Goal: Task Accomplishment & Management: Manage account settings

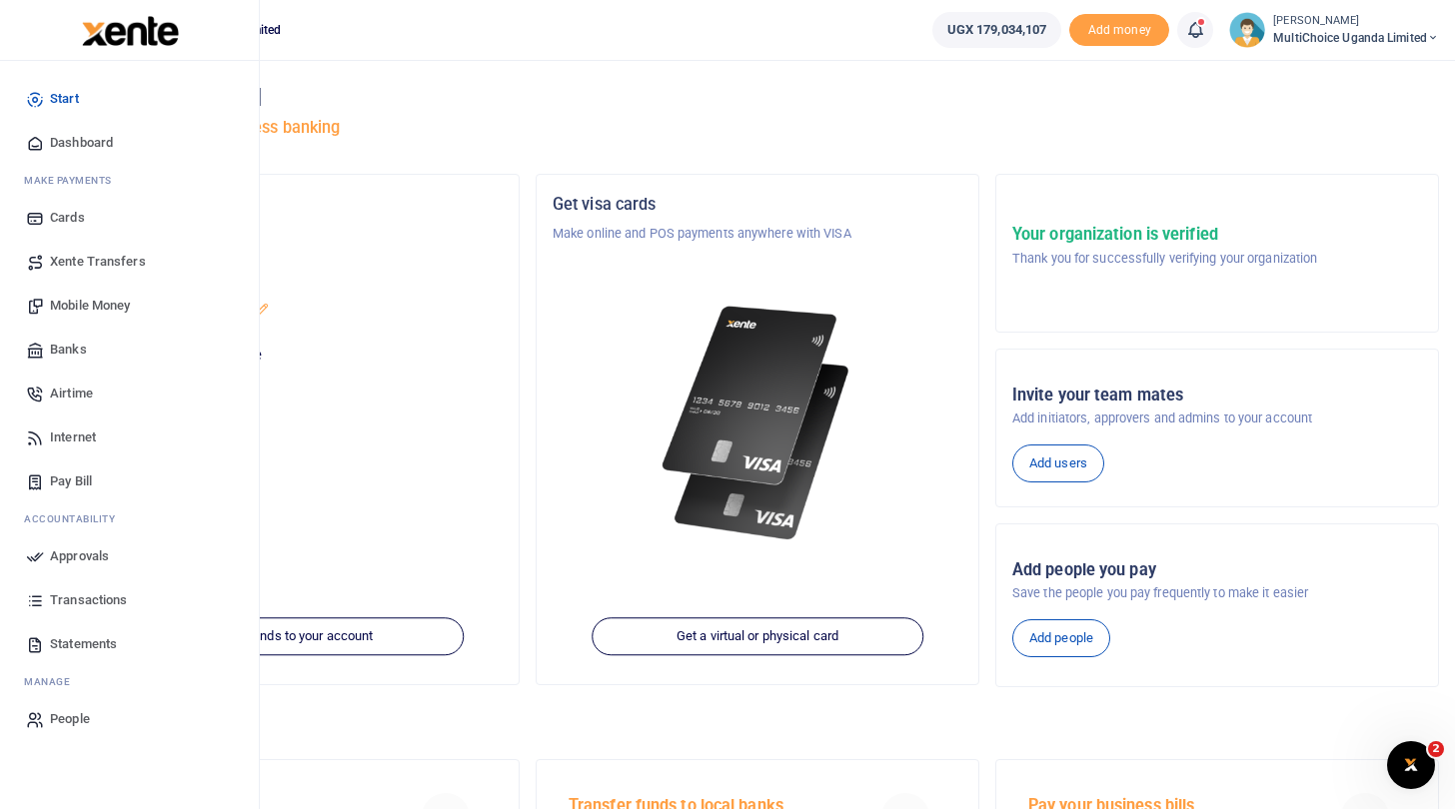
click at [106, 556] on span "Approvals" at bounding box center [79, 557] width 59 height 20
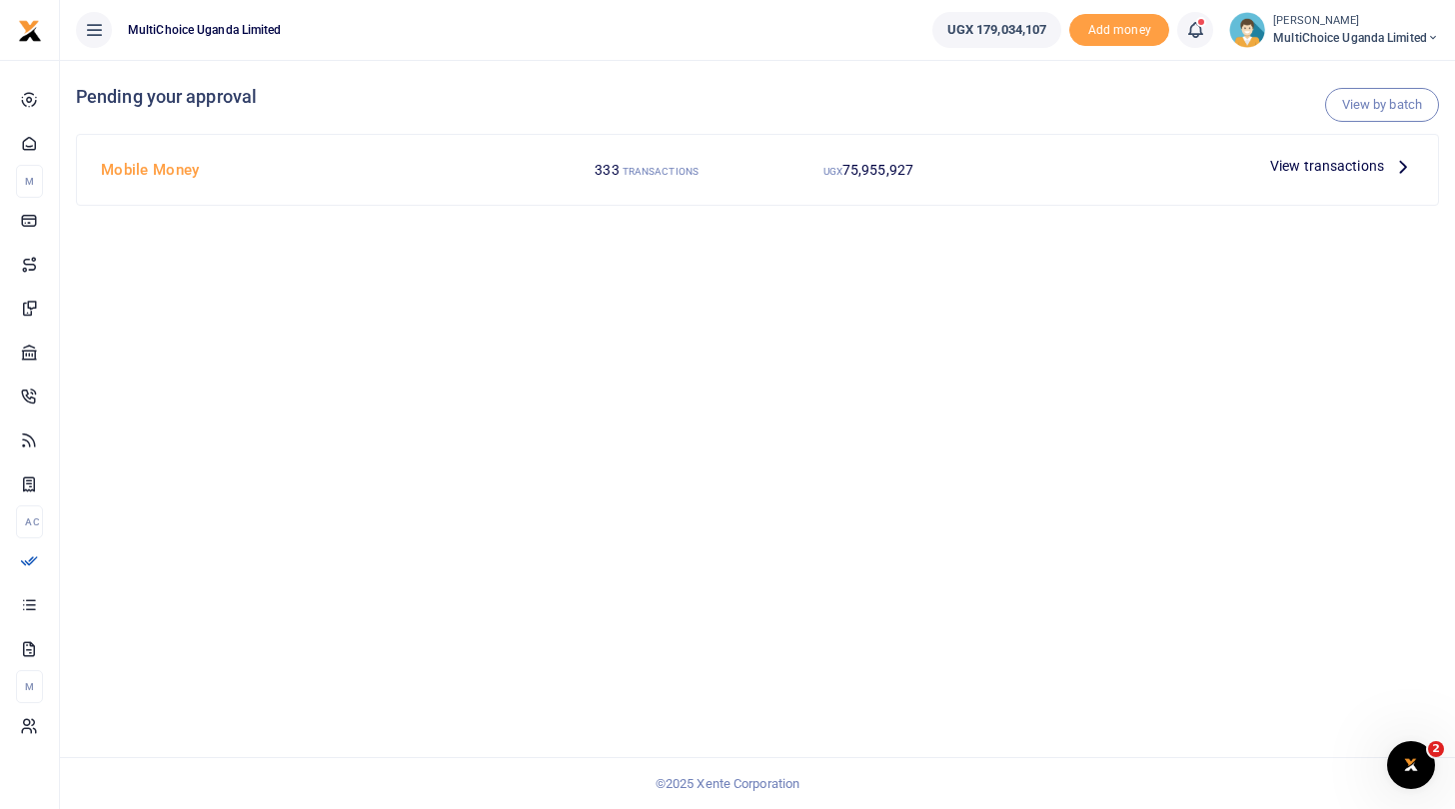
click at [1294, 164] on span "View transactions" at bounding box center [1327, 166] width 114 height 22
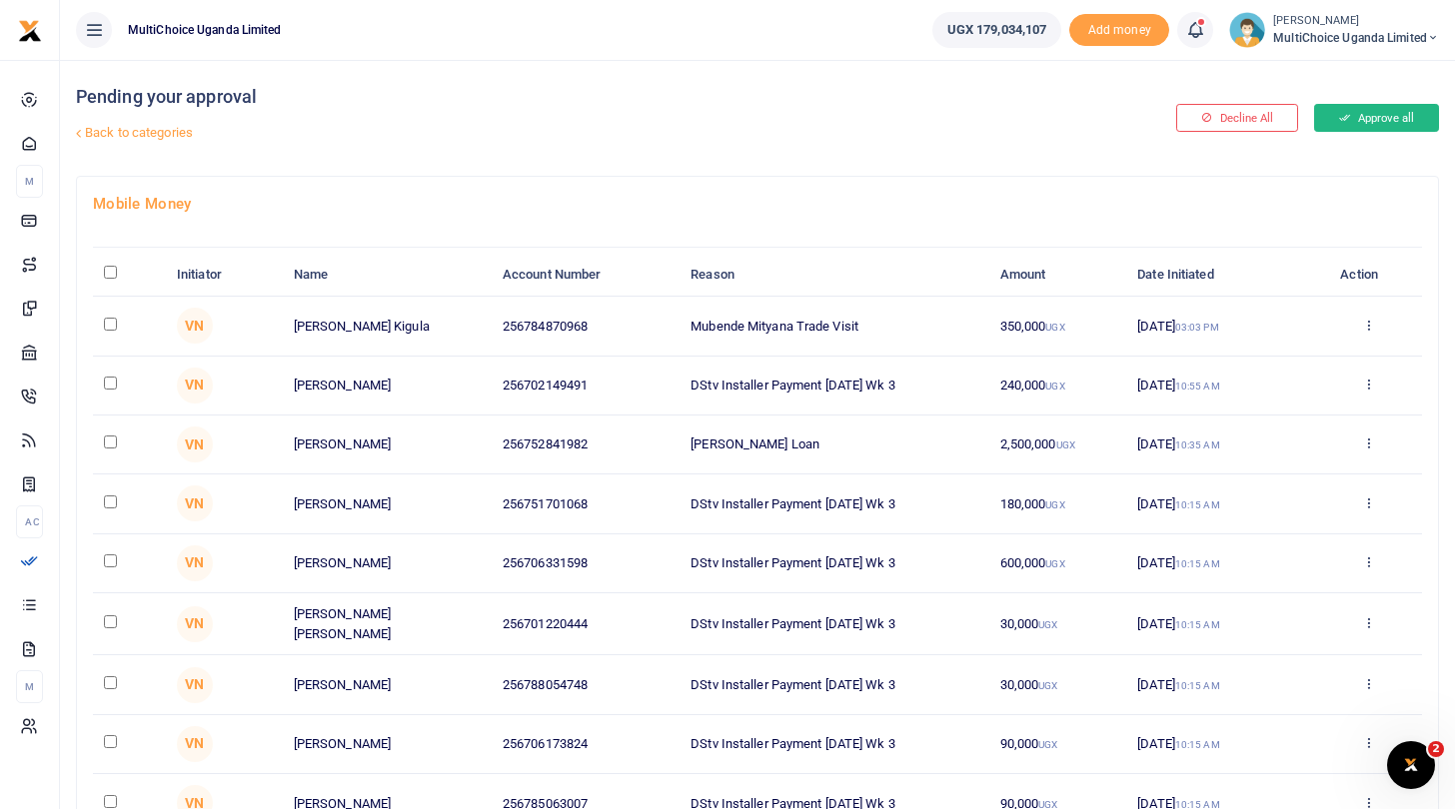
click at [1342, 118] on icon at bounding box center [1344, 118] width 11 height 14
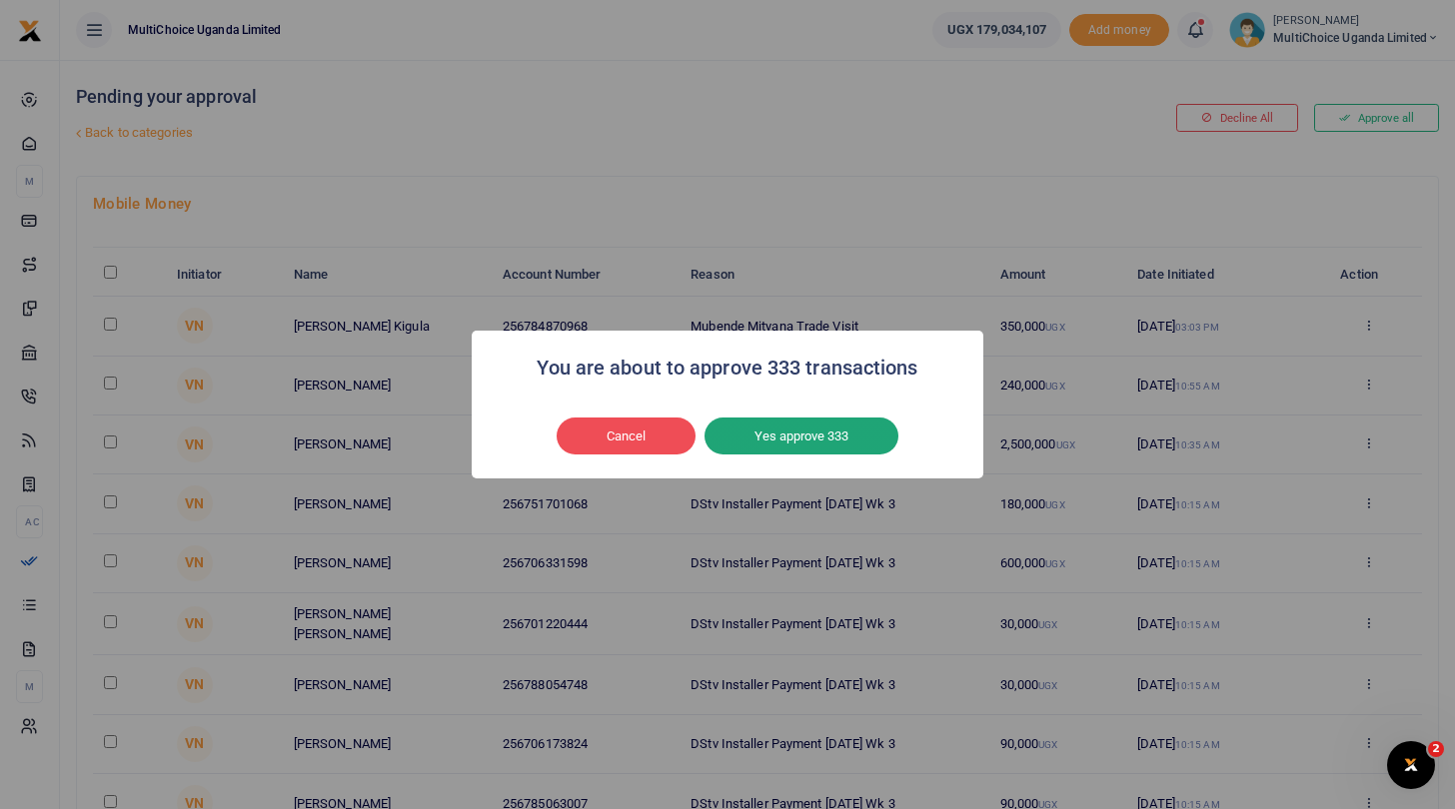
click at [831, 438] on button "Yes approve 333" at bounding box center [801, 437] width 194 height 38
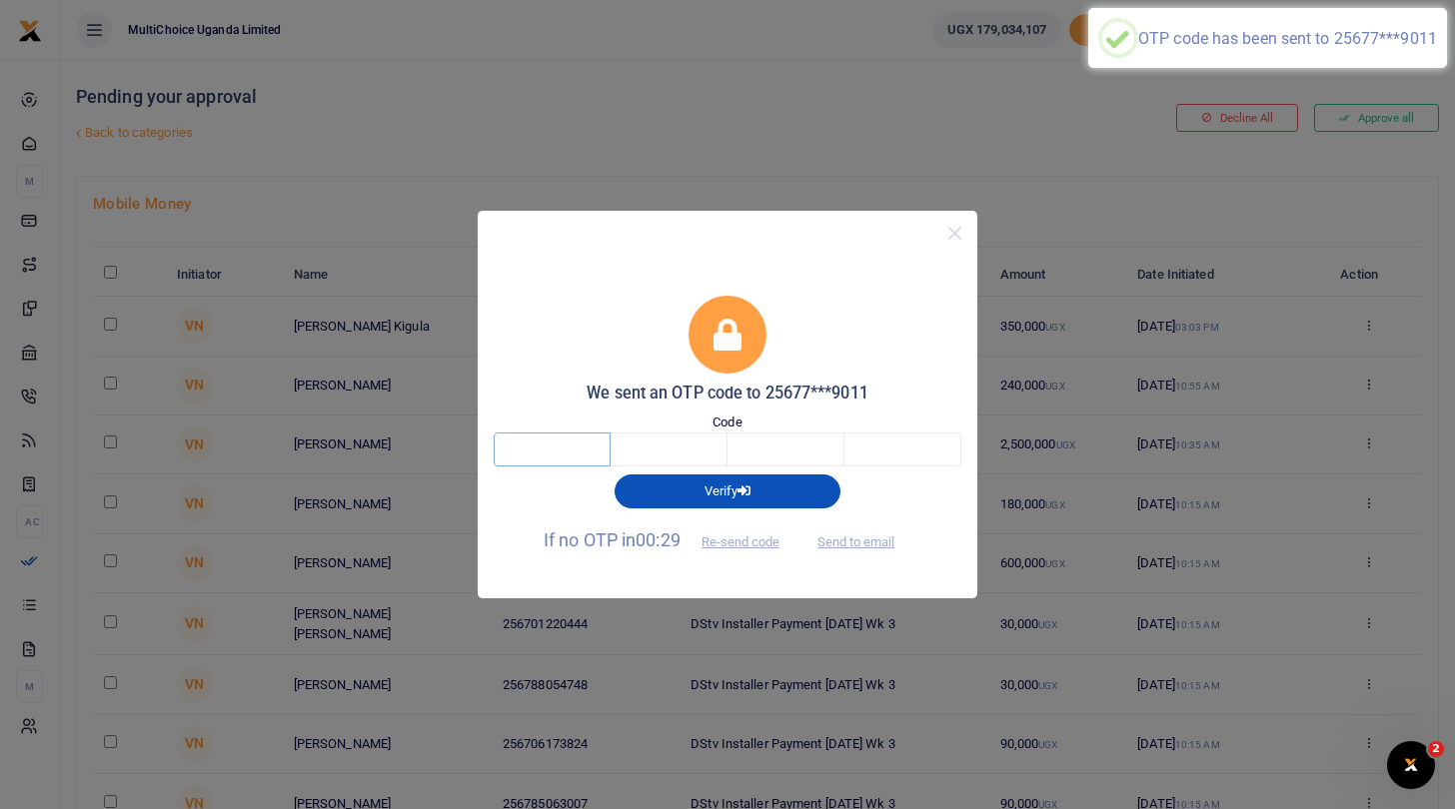
click at [549, 448] on input "text" at bounding box center [552, 450] width 117 height 34
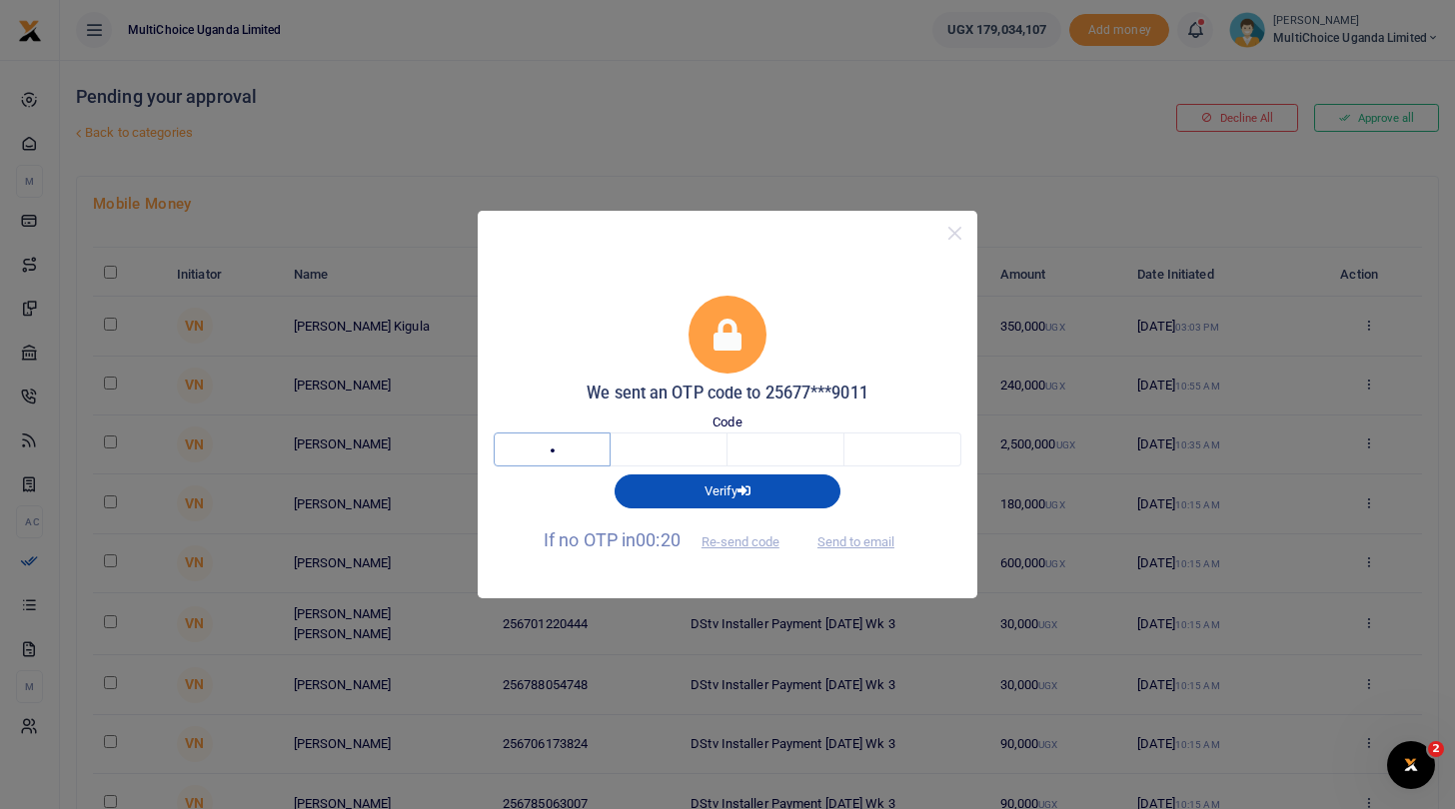
type input "8"
type input "0"
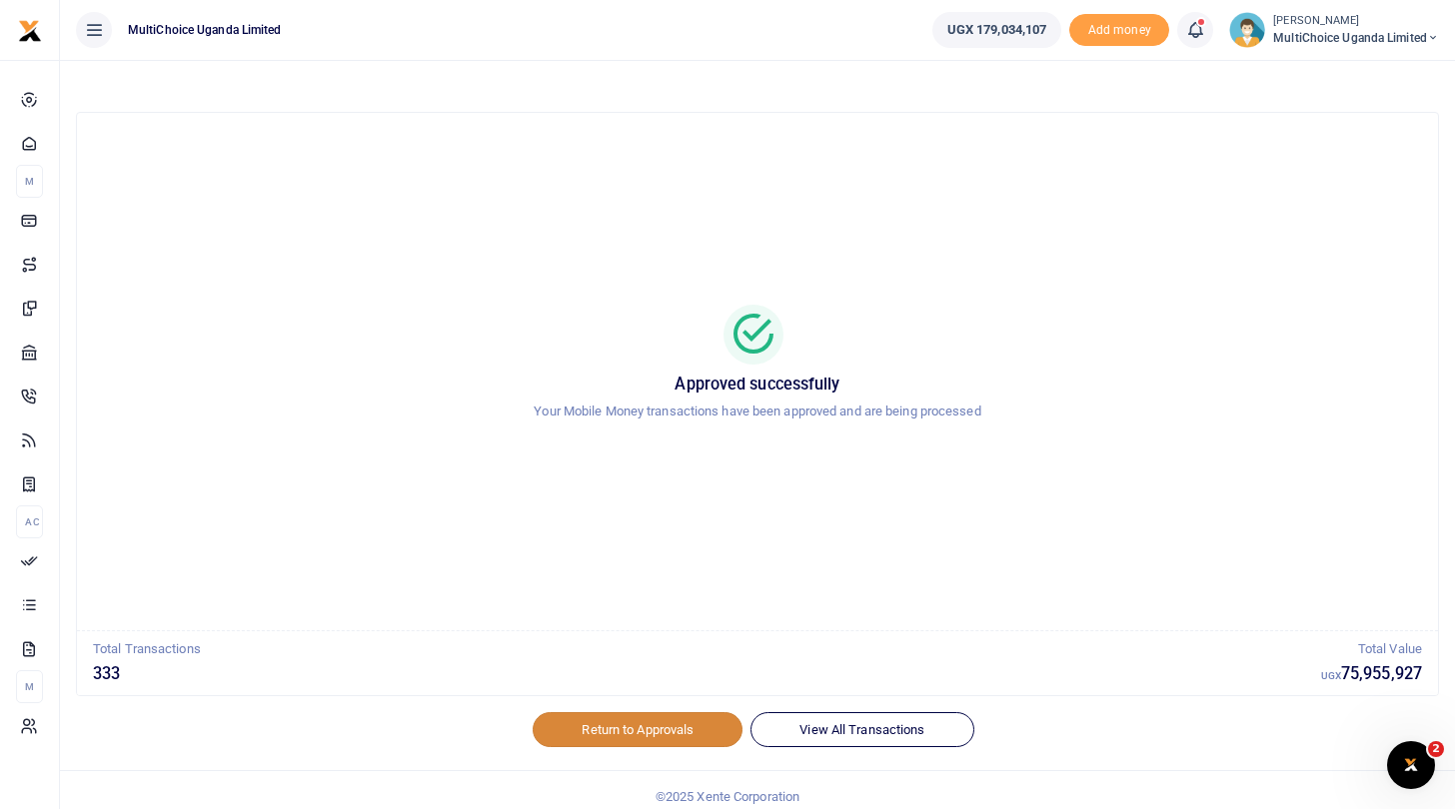
click at [638, 735] on link "Return to Approvals" at bounding box center [638, 729] width 210 height 34
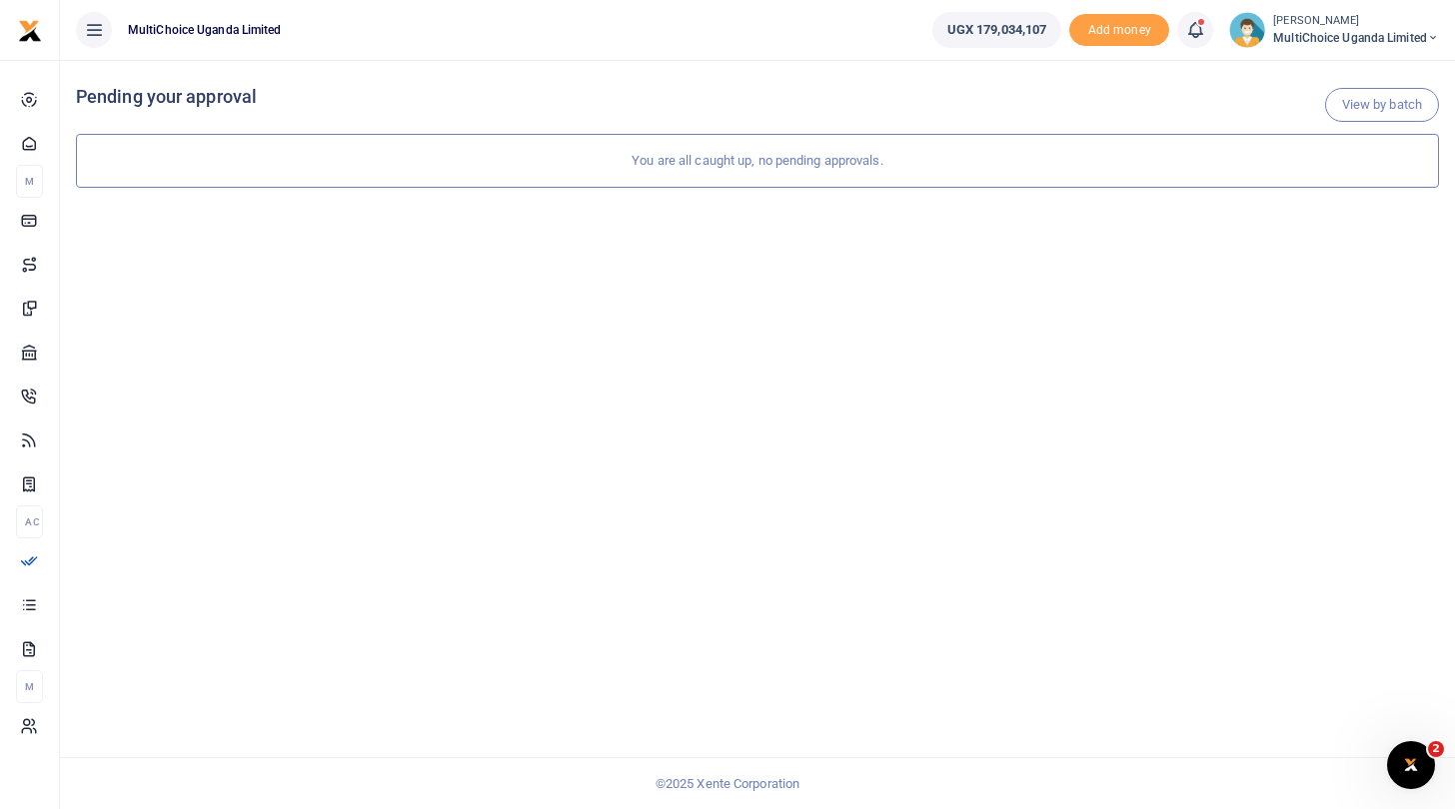
click at [1326, 34] on span "MultiChoice Uganda Limited" at bounding box center [1356, 38] width 166 height 18
click at [1315, 74] on link "Switch accounts" at bounding box center [1363, 73] width 158 height 28
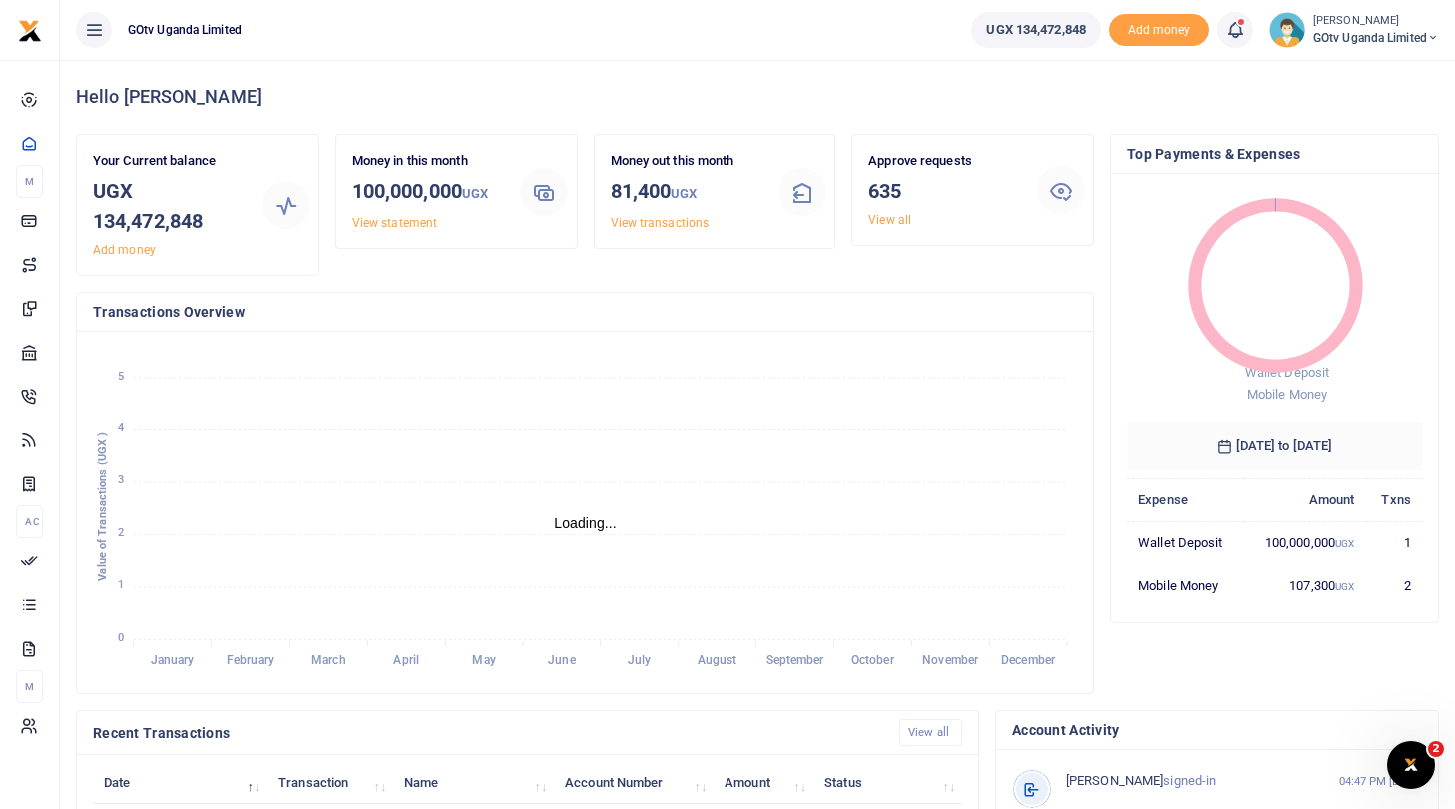
scroll to position [1, 1]
click at [884, 219] on link "View all" at bounding box center [889, 220] width 43 height 14
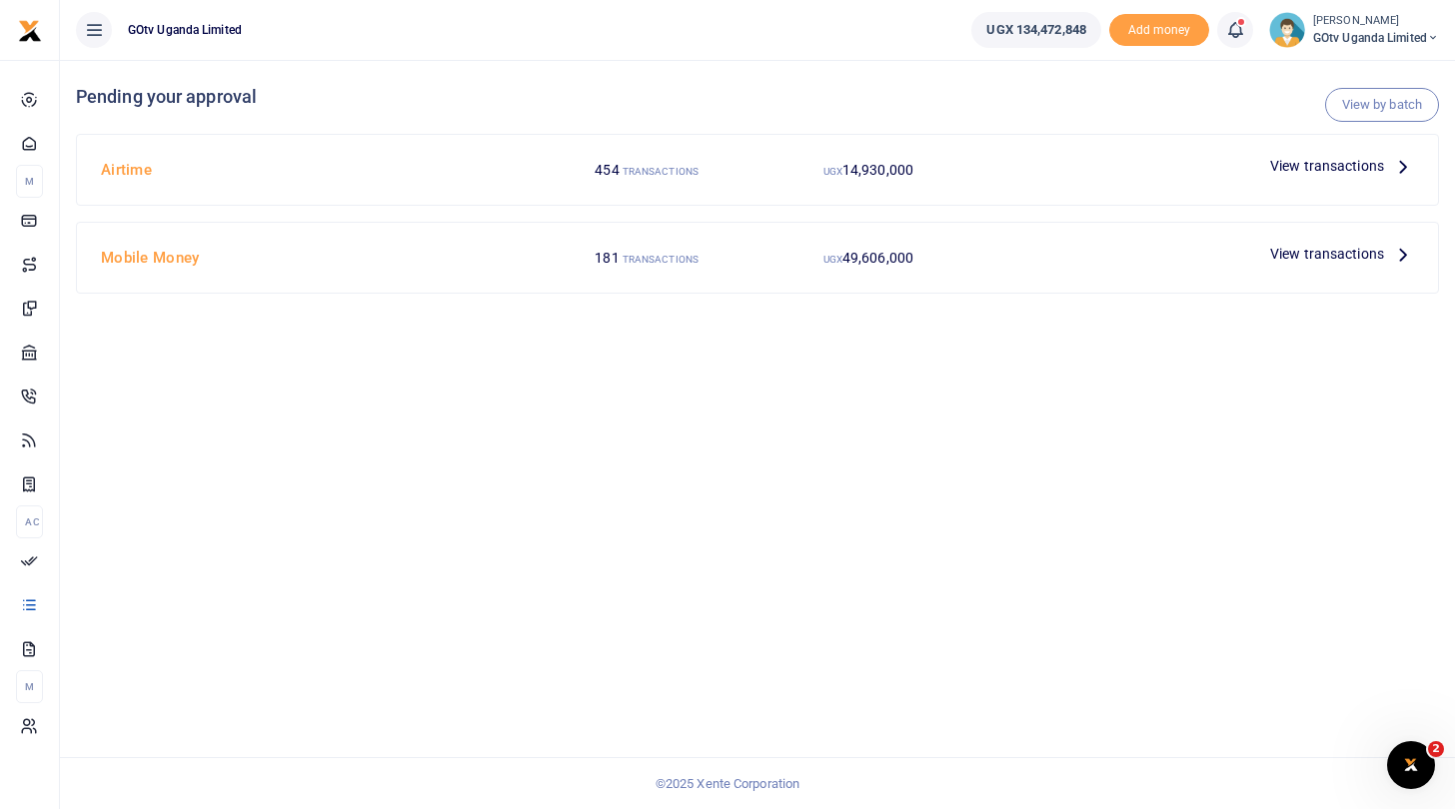
click at [1346, 166] on span "View transactions" at bounding box center [1327, 166] width 114 height 22
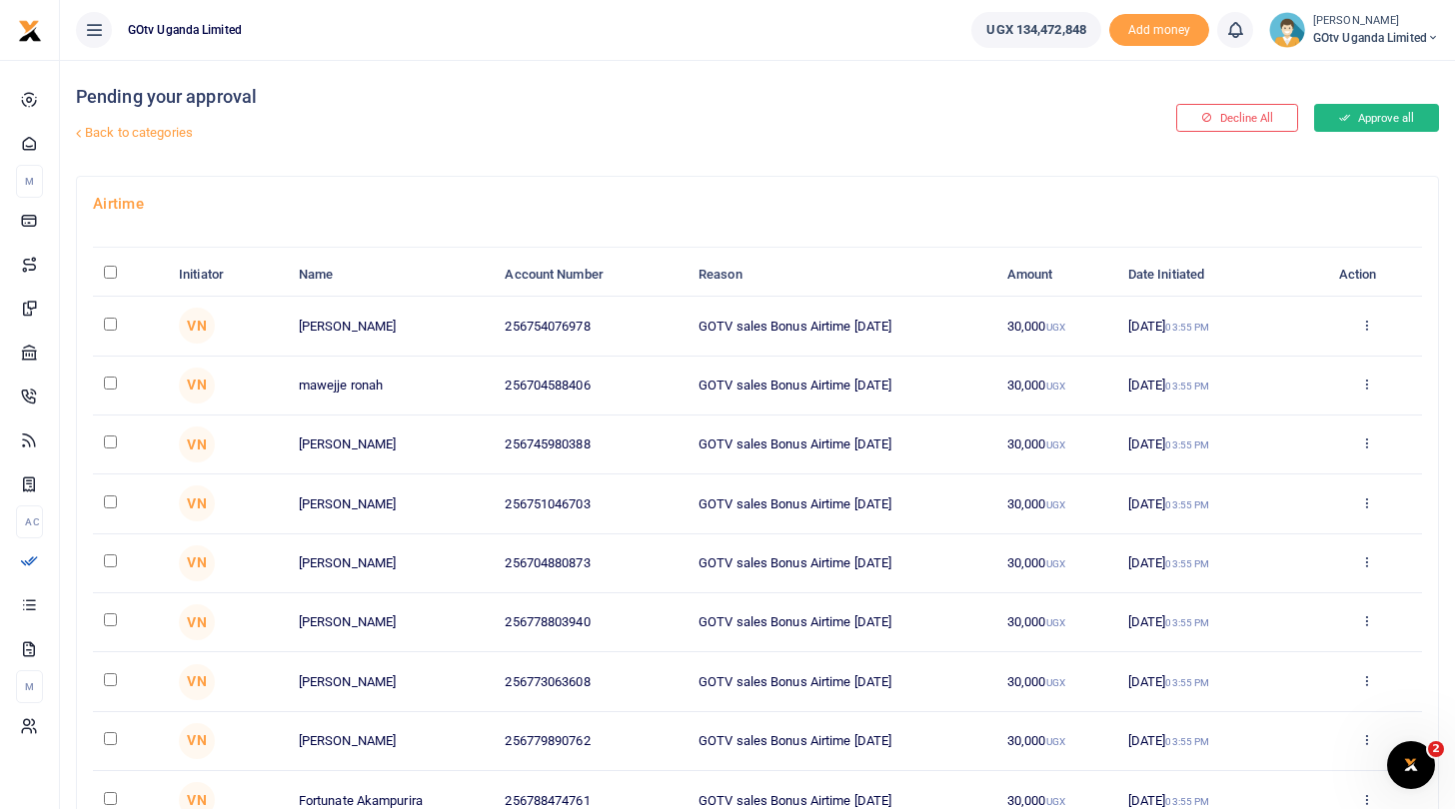
click at [1340, 120] on icon at bounding box center [1344, 118] width 11 height 14
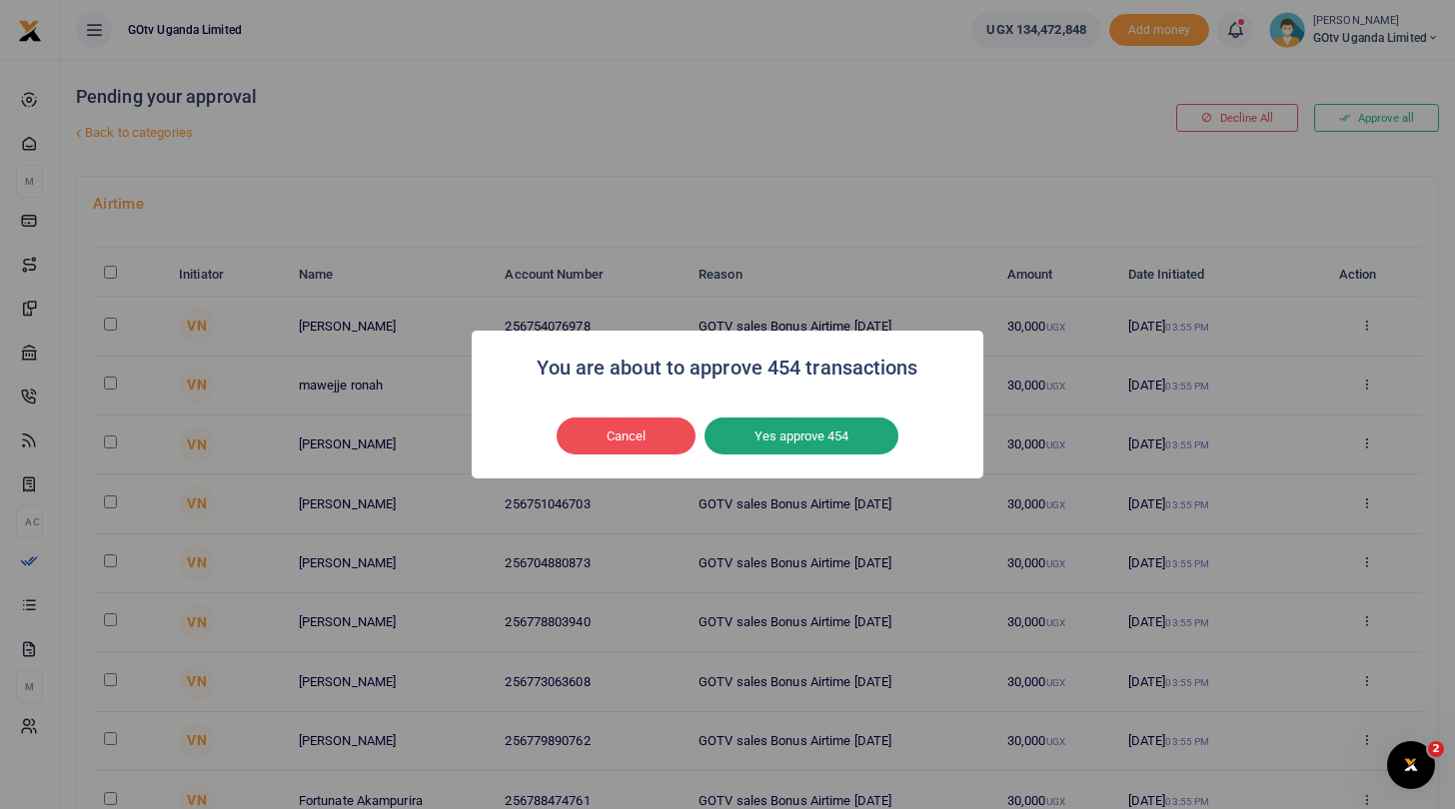
click at [779, 435] on button "Yes approve 454" at bounding box center [801, 437] width 194 height 38
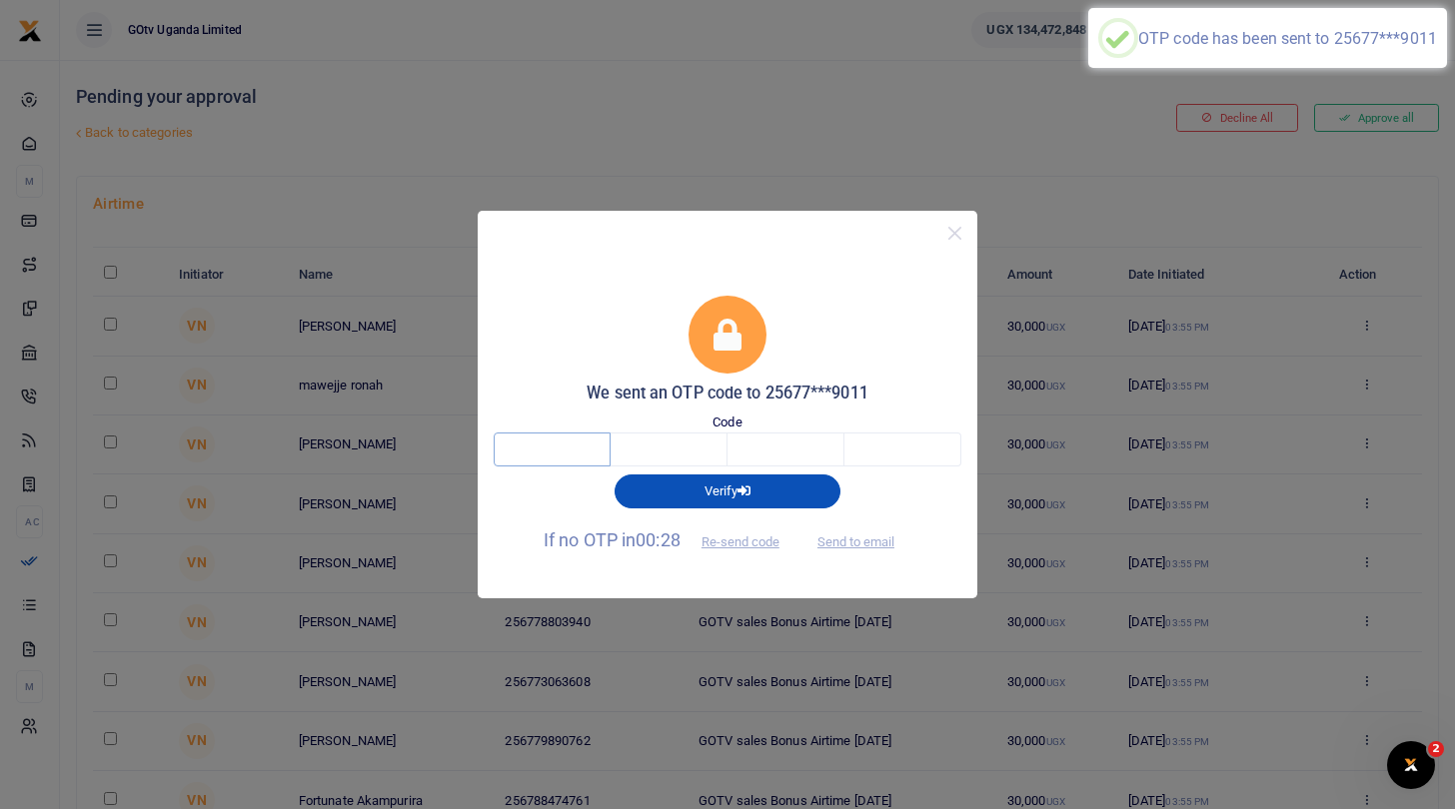
click at [568, 444] on input "text" at bounding box center [552, 450] width 117 height 34
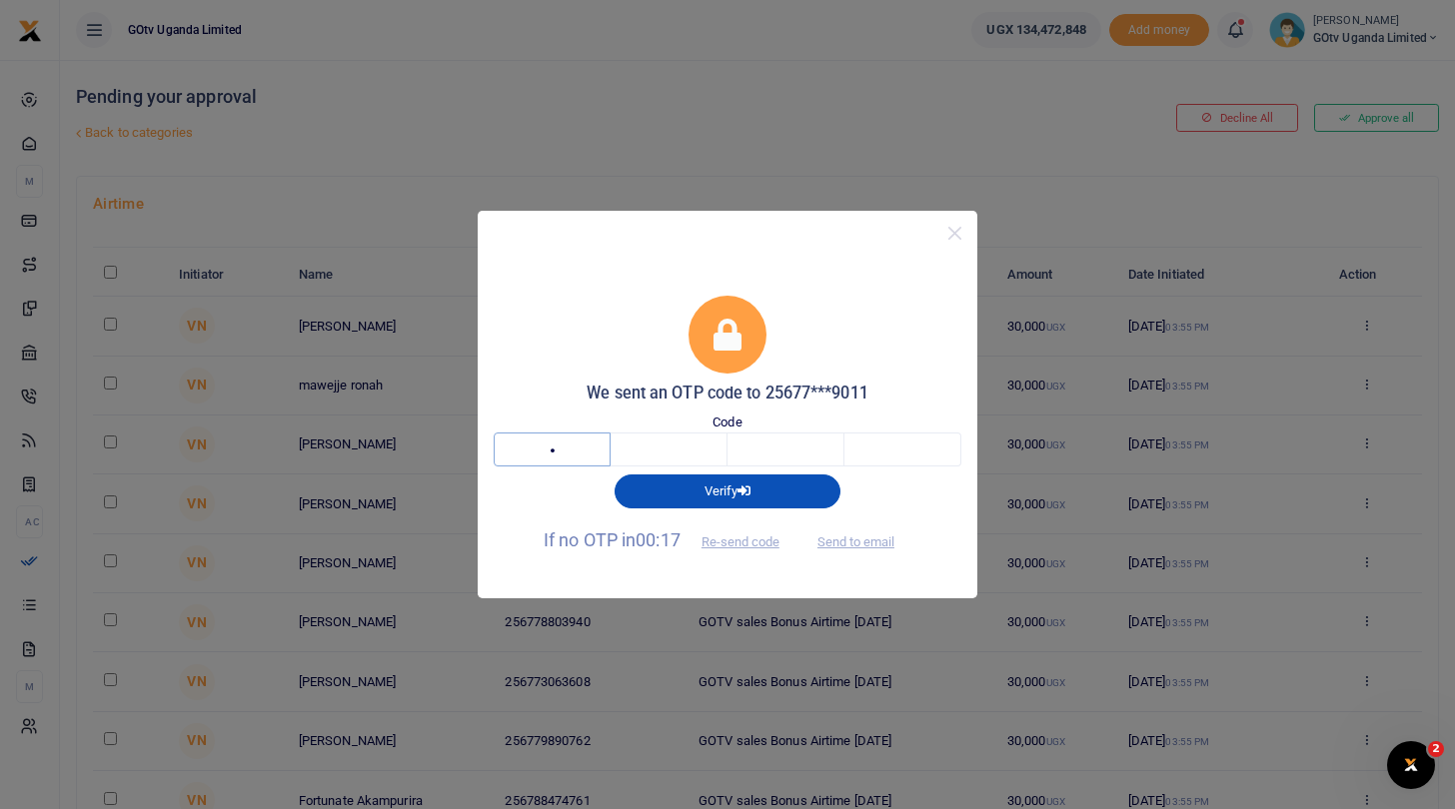
type input "9"
type input "7"
type input "5"
type input "9"
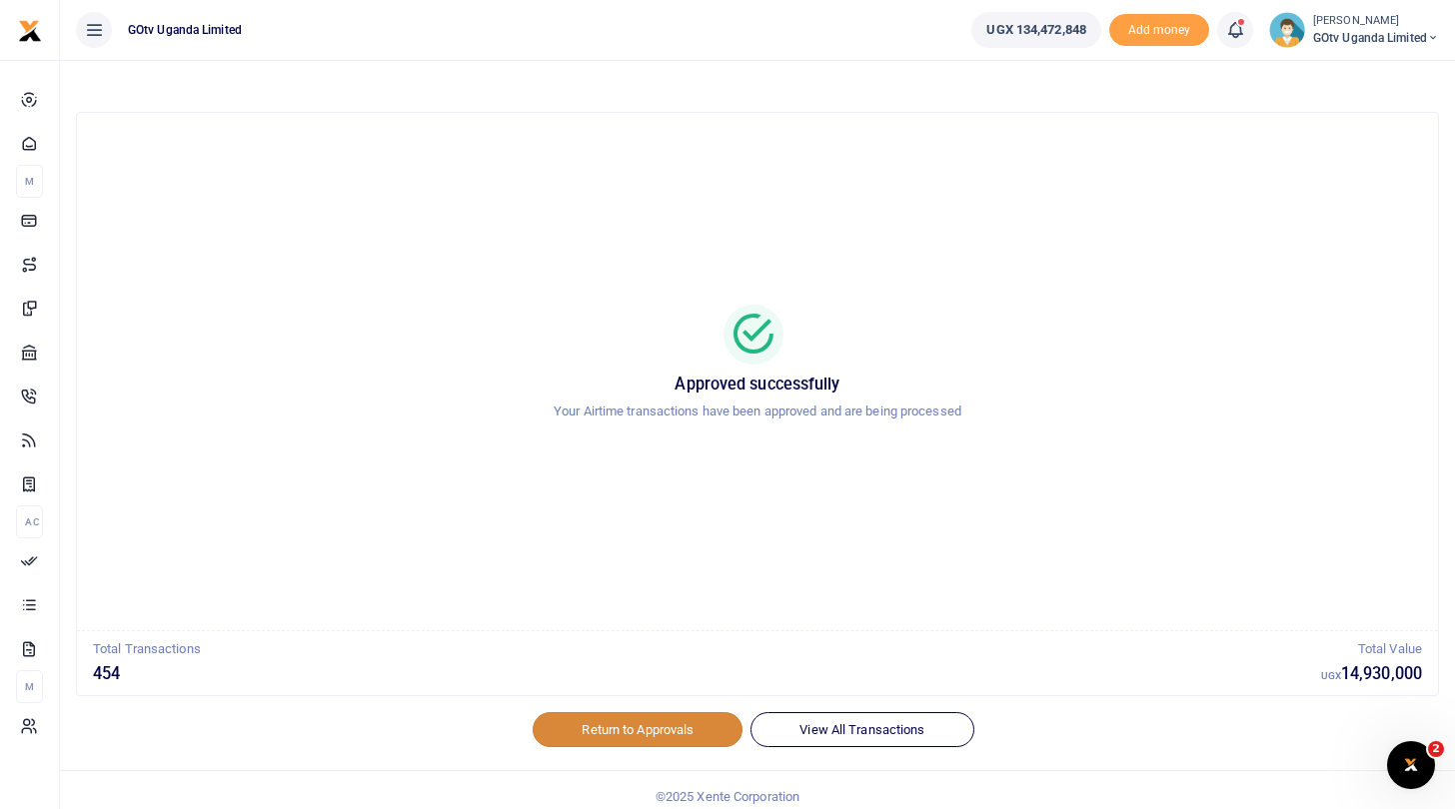
click at [597, 730] on link "Return to Approvals" at bounding box center [638, 729] width 210 height 34
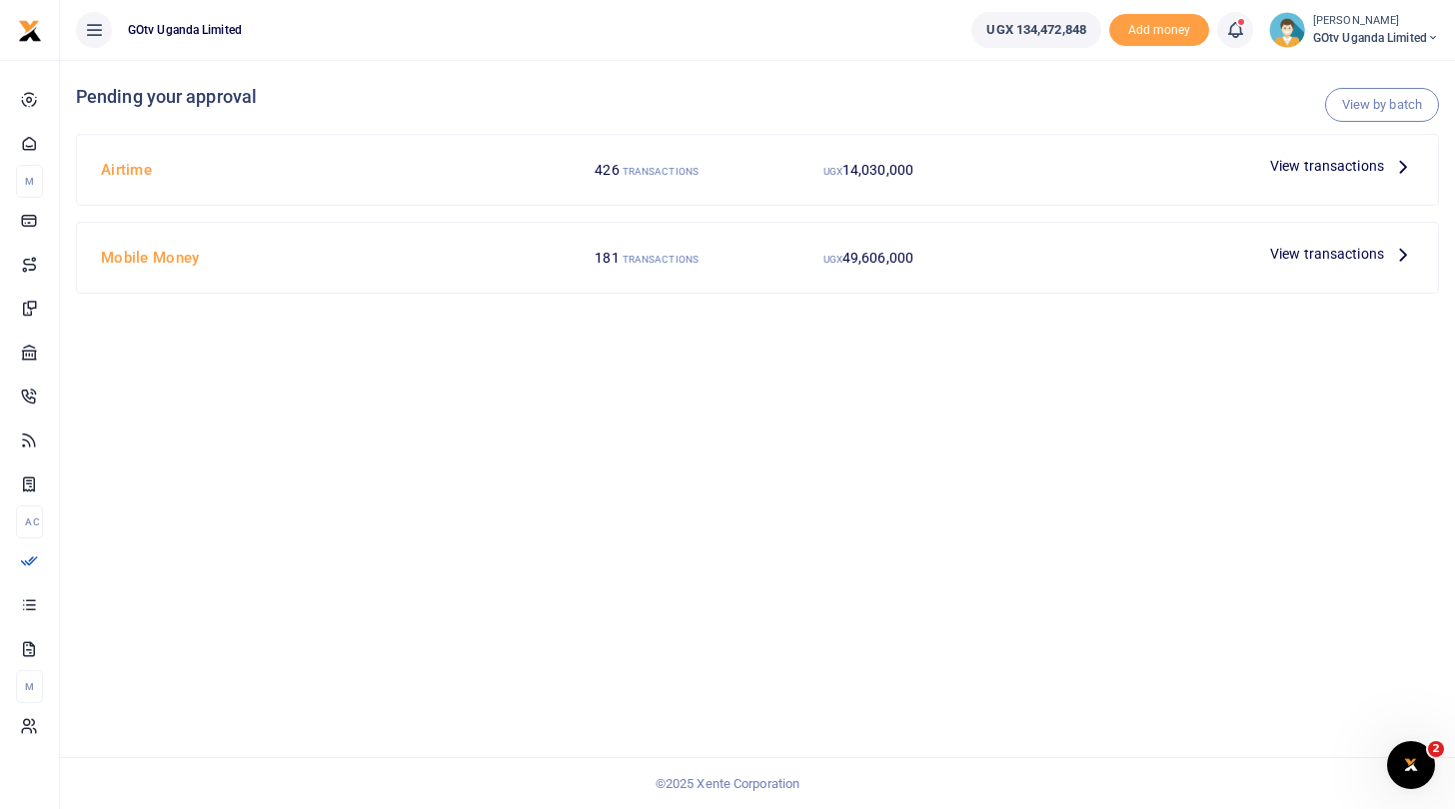
click at [1353, 246] on span "View transactions" at bounding box center [1327, 254] width 114 height 22
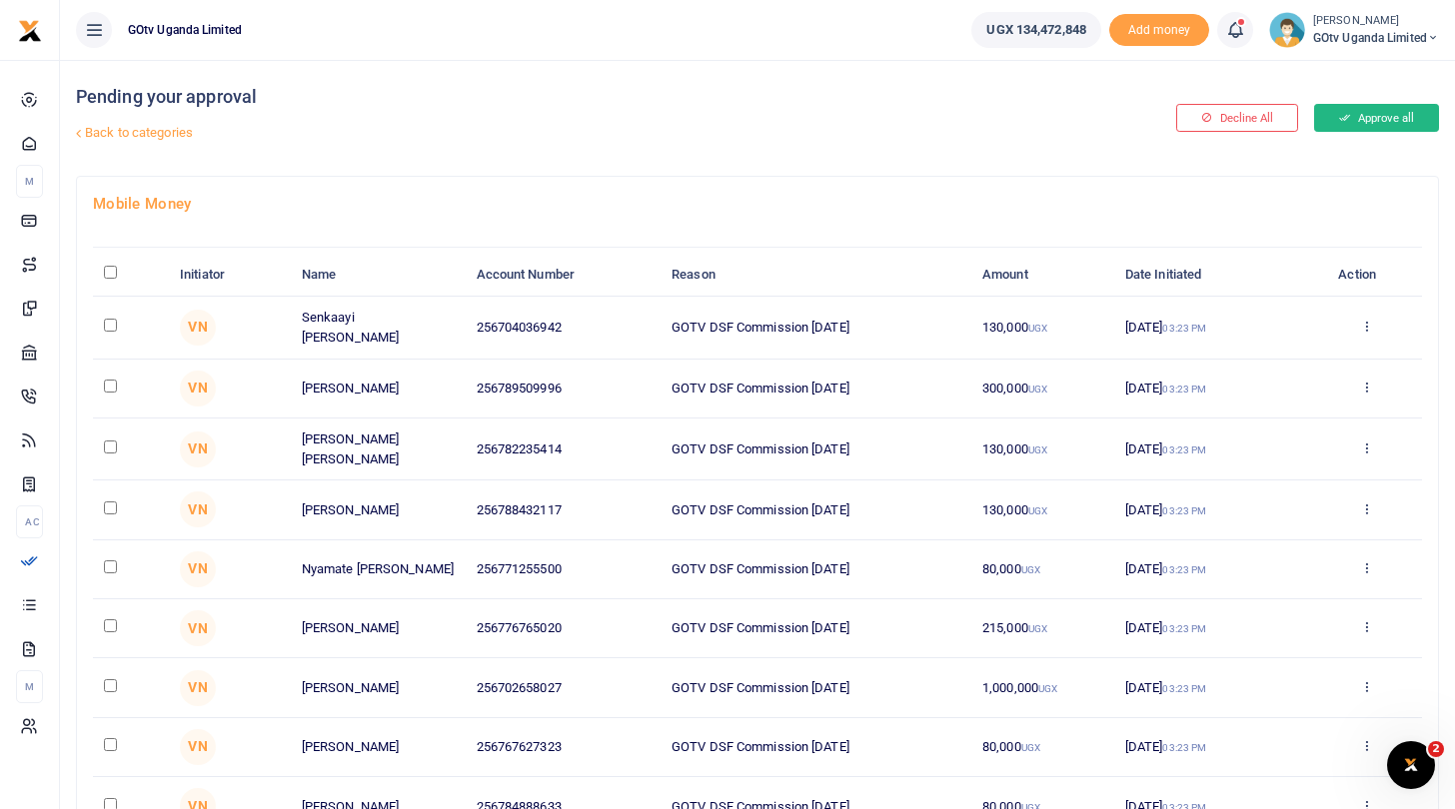
click at [1391, 112] on button "Approve all" at bounding box center [1376, 118] width 125 height 28
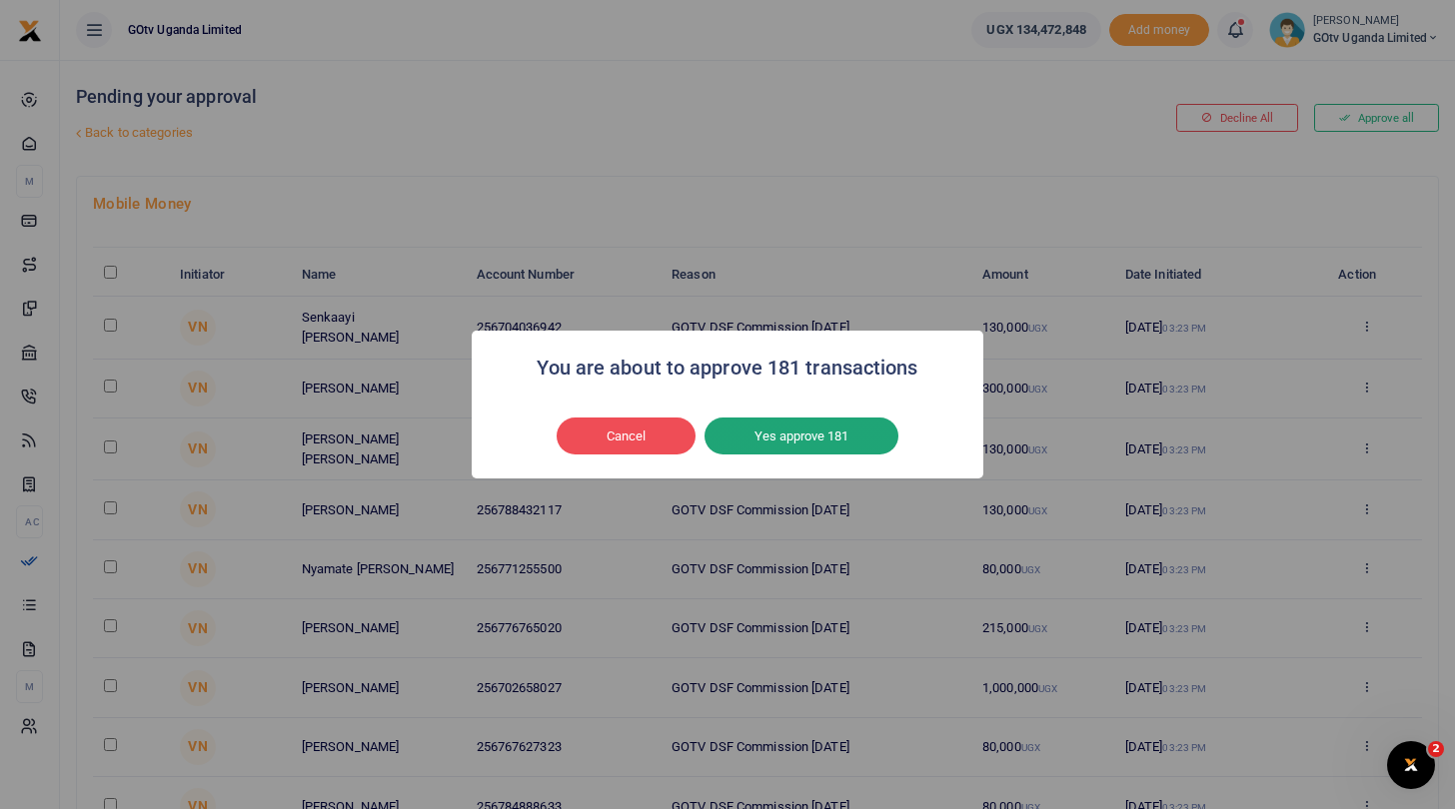
click at [862, 432] on button "Yes approve 181" at bounding box center [801, 437] width 194 height 38
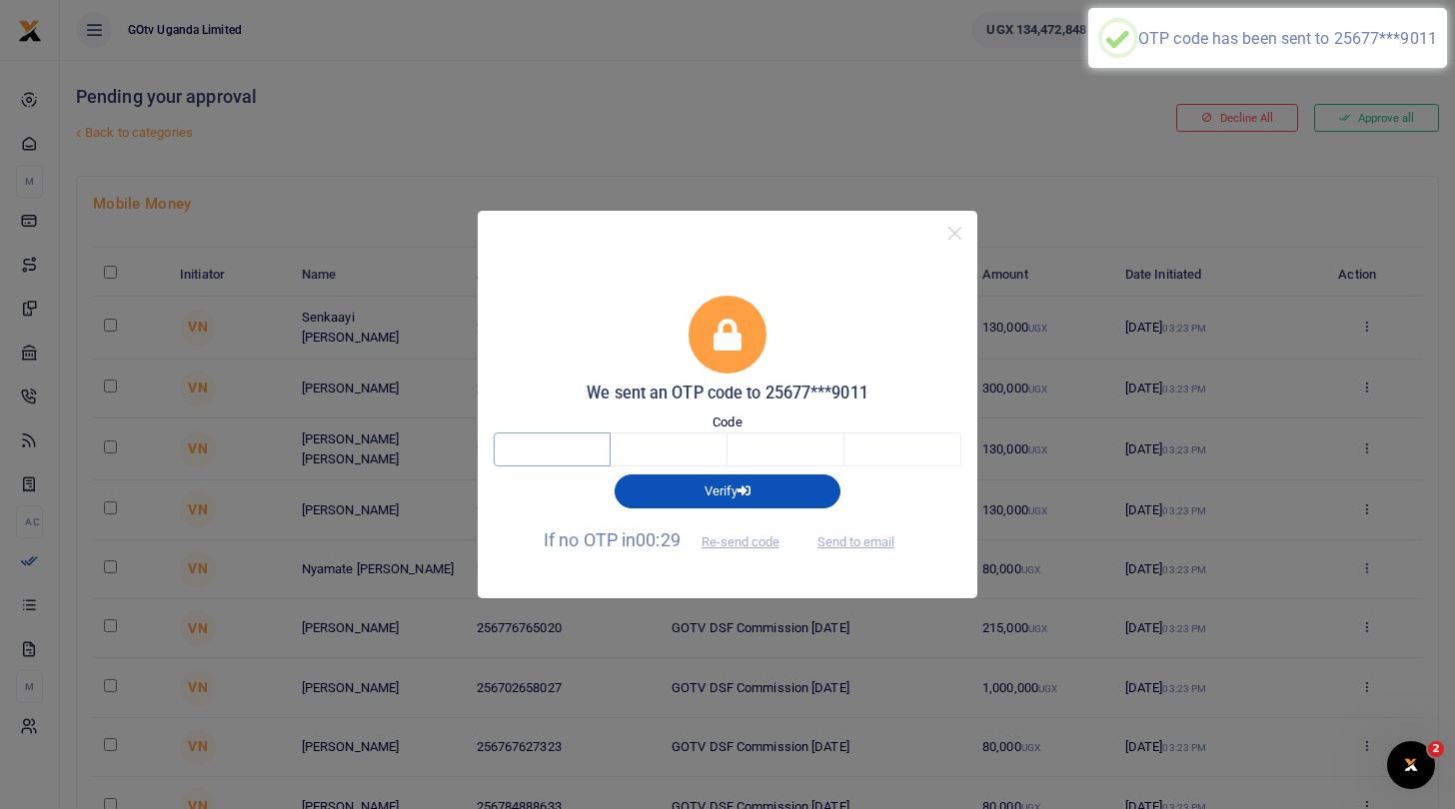
click at [565, 446] on input "text" at bounding box center [552, 450] width 117 height 34
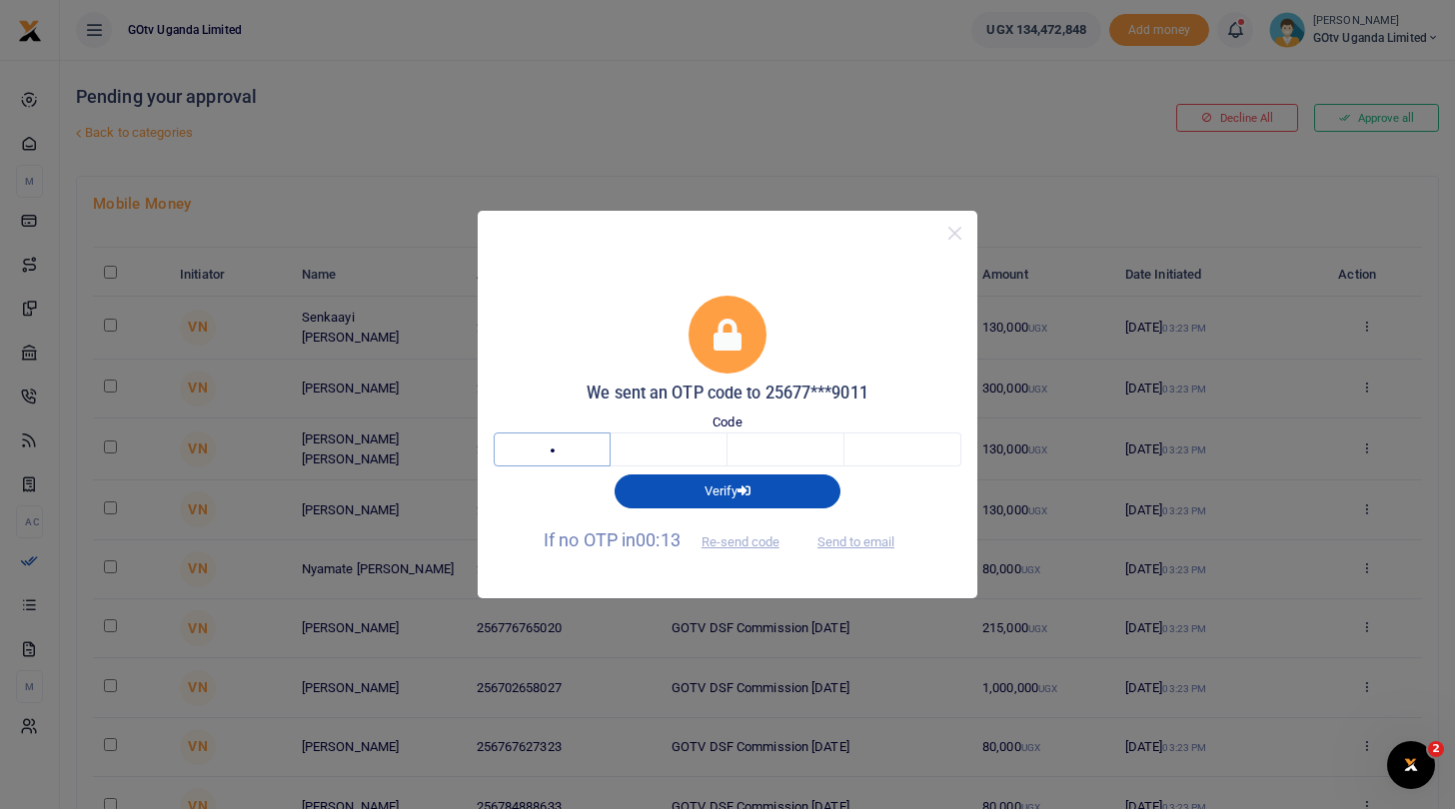
type input "5"
type input "8"
type input "0"
type input "4"
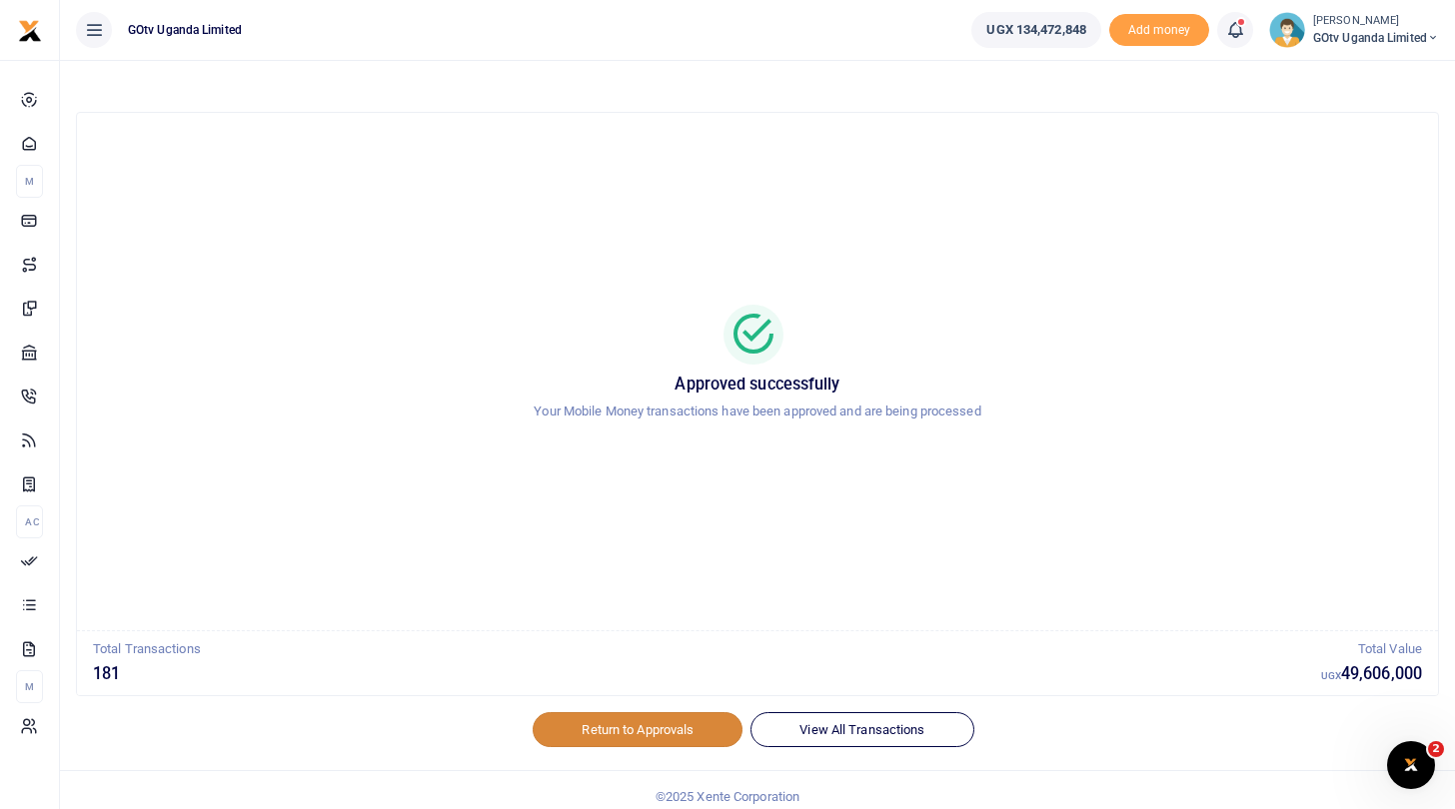
click at [594, 723] on link "Return to Approvals" at bounding box center [638, 729] width 210 height 34
click at [638, 722] on link "Return to Approvals" at bounding box center [638, 729] width 210 height 34
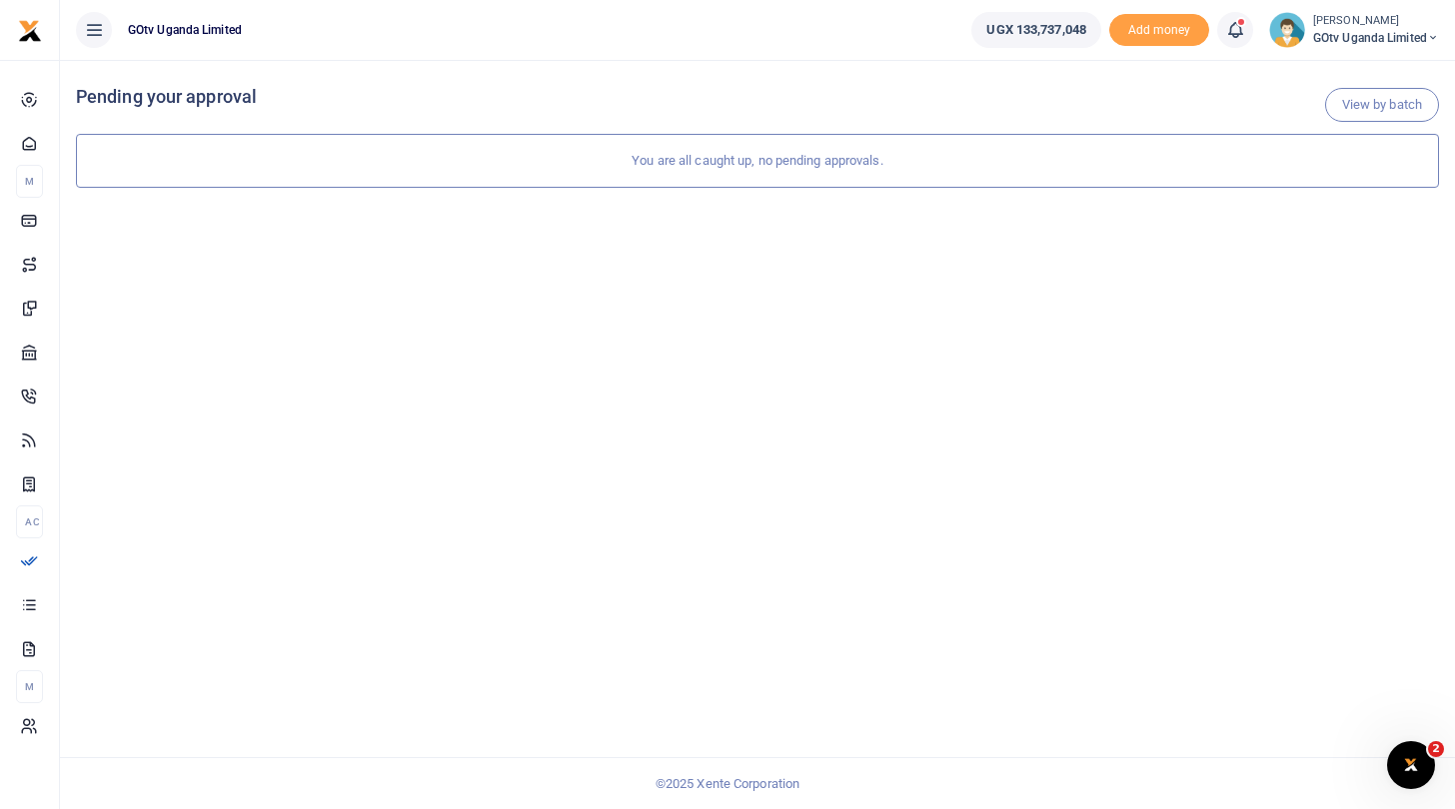
click at [1375, 35] on span "GOtv Uganda Limited" at bounding box center [1376, 38] width 126 height 18
click at [1346, 59] on link "Switch accounts" at bounding box center [1364, 73] width 158 height 28
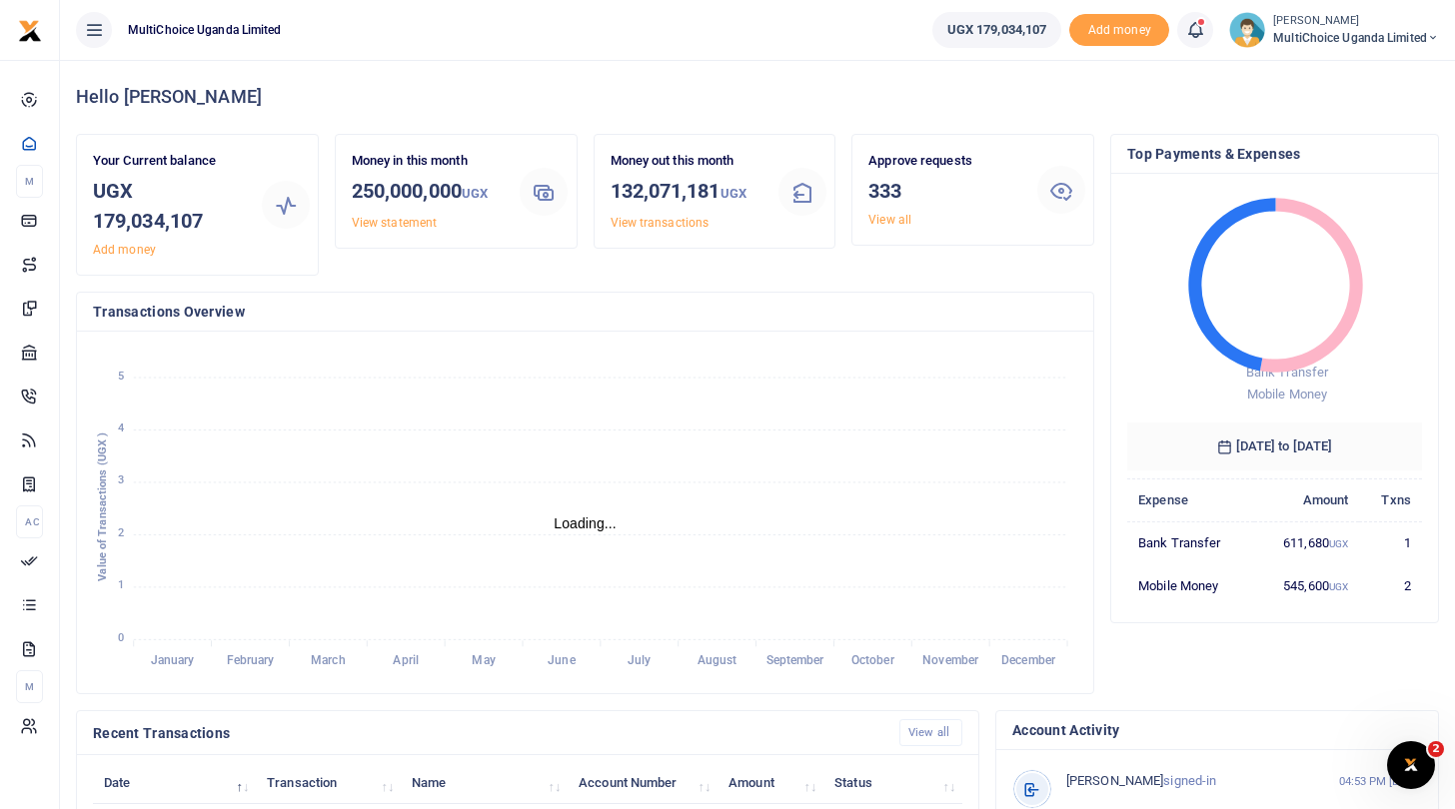
scroll to position [1, 1]
click at [1308, 39] on span "MultiChoice Uganda Limited" at bounding box center [1356, 38] width 166 height 18
click at [1311, 173] on icon at bounding box center [1308, 182] width 16 height 18
